Goal: Navigation & Orientation: Find specific page/section

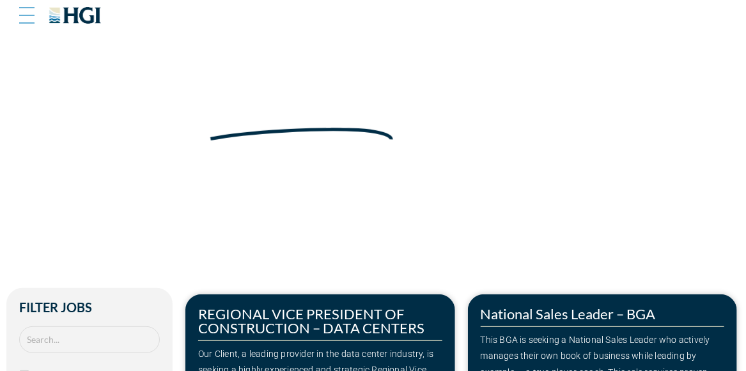
click at [27, 24] on div at bounding box center [28, 15] width 18 height 31
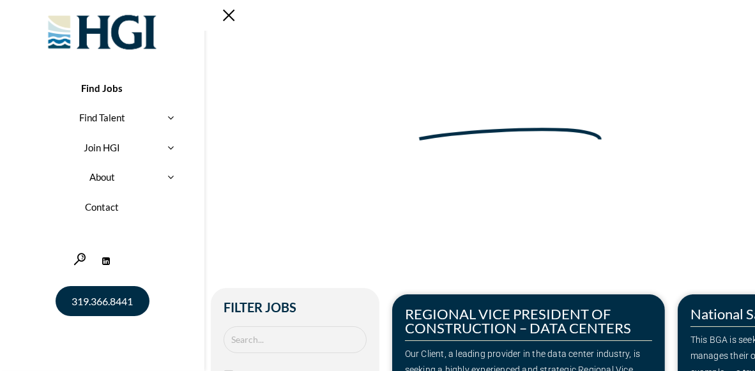
click at [134, 180] on link "About" at bounding box center [102, 177] width 166 height 30
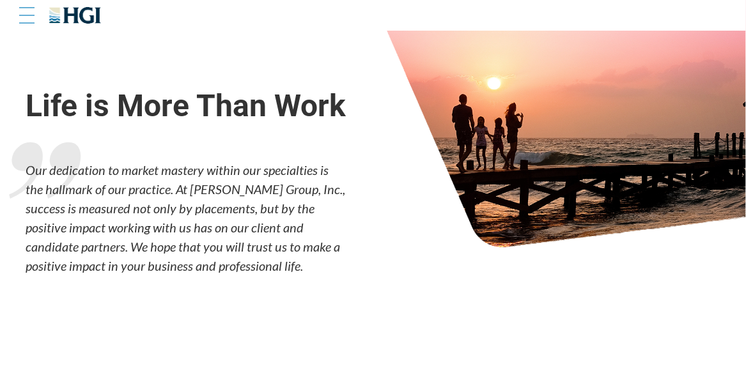
click at [31, 13] on div at bounding box center [26, 15] width 15 height 13
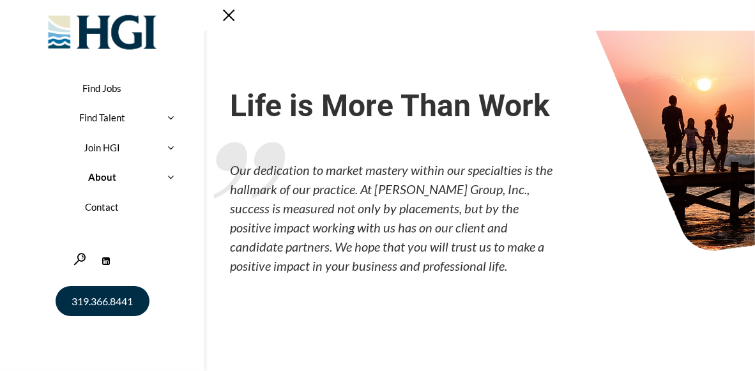
click at [173, 153] on div at bounding box center [171, 148] width 29 height 36
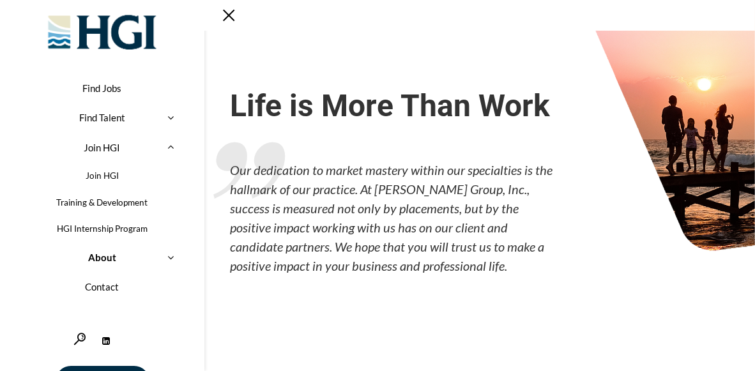
click at [100, 173] on link "Join HGI" at bounding box center [102, 175] width 166 height 27
